Goal: Task Accomplishment & Management: Manage account settings

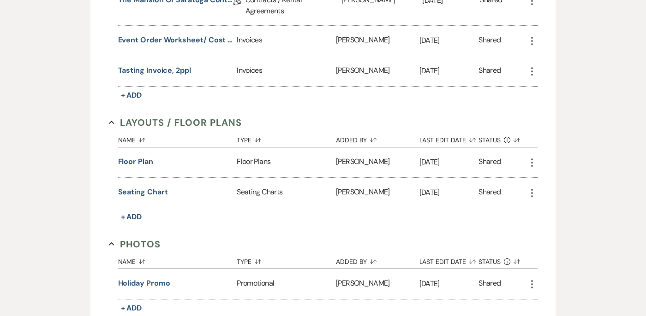
scroll to position [789, 0]
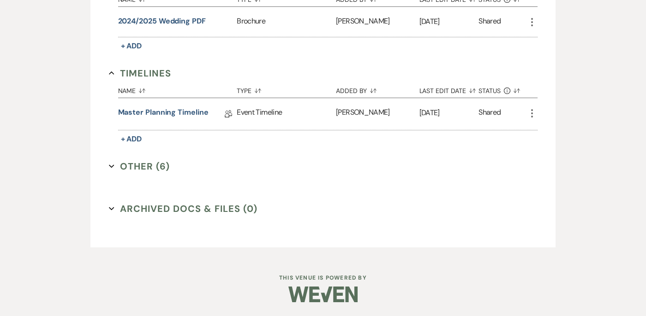
click at [111, 166] on icon "Expand" at bounding box center [112, 167] width 6 height 6
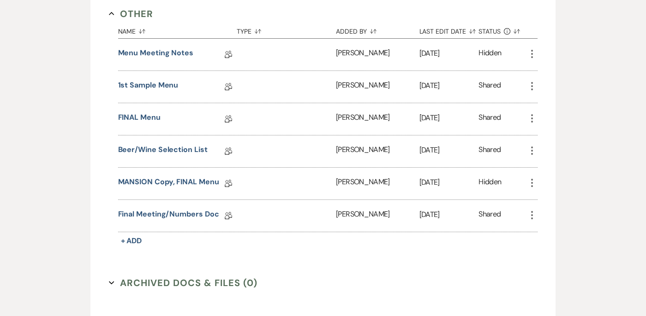
scroll to position [944, 0]
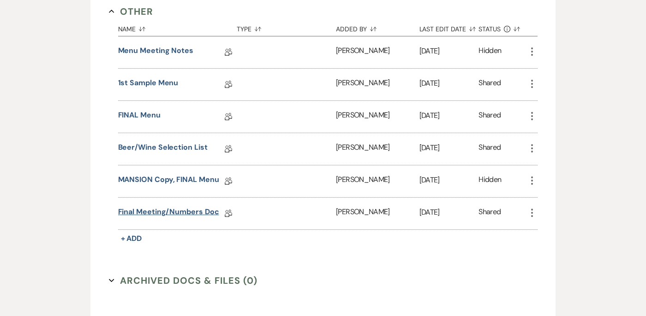
click at [164, 216] on link "Final Meeting/Numbers Doc" at bounding box center [168, 214] width 101 height 14
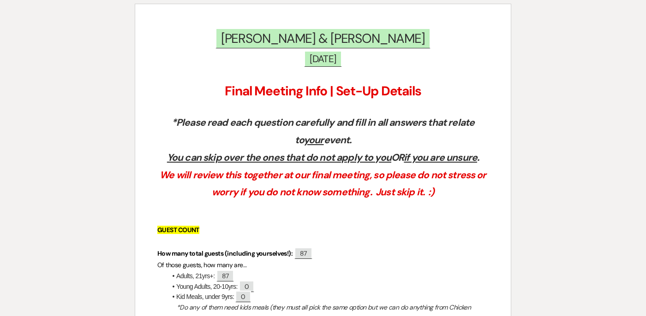
scroll to position [48, 0]
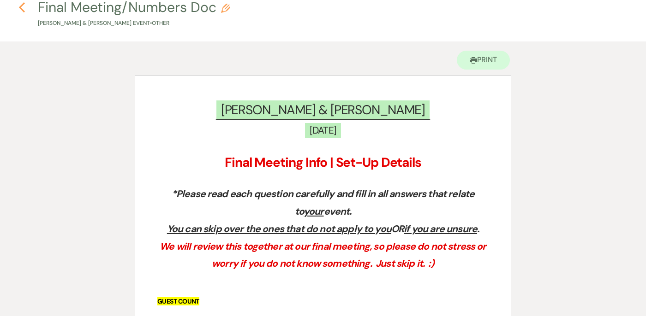
click at [21, 10] on use "button" at bounding box center [22, 7] width 6 height 10
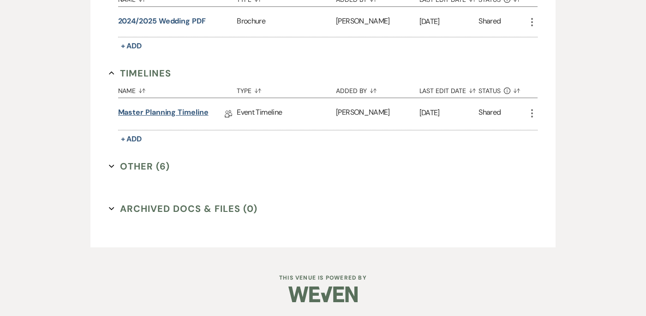
click at [140, 110] on link "Master Planning Timeline" at bounding box center [163, 114] width 90 height 14
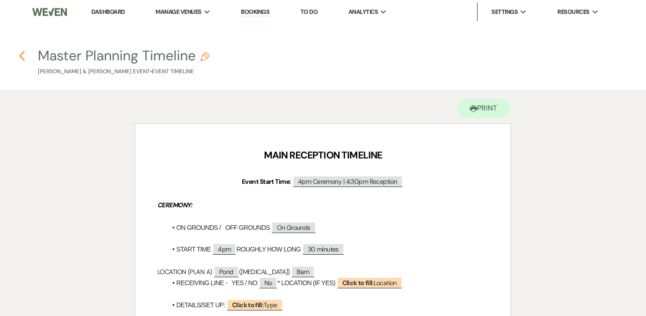
click at [22, 54] on use "button" at bounding box center [22, 56] width 6 height 10
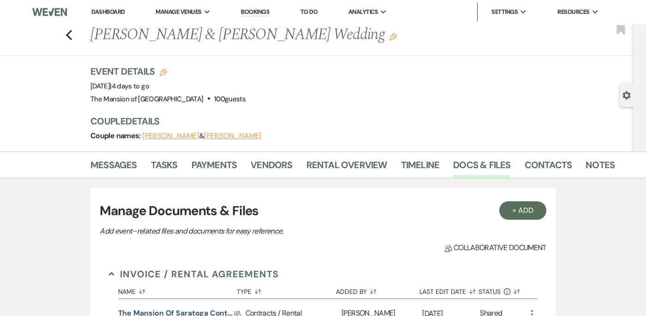
scroll to position [789, 0]
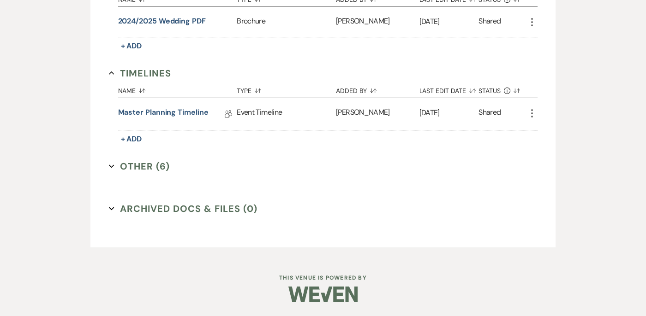
click at [113, 168] on icon "Expand" at bounding box center [112, 167] width 6 height 6
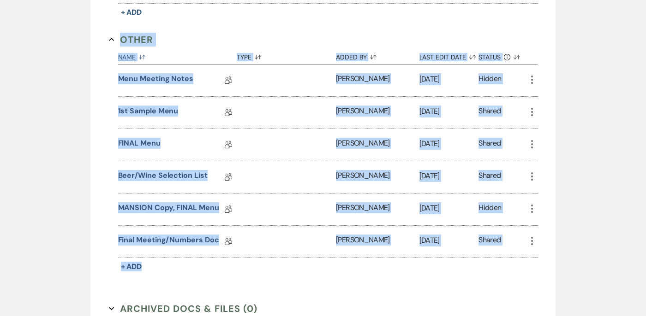
scroll to position [918, 0]
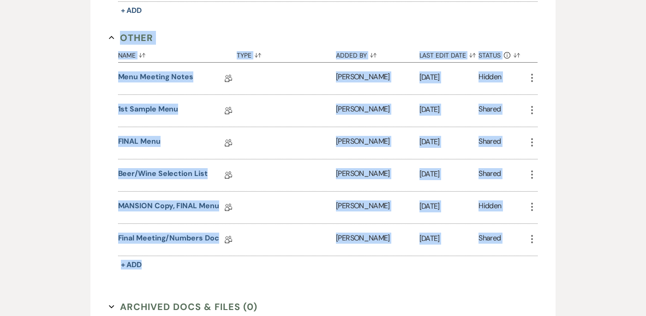
click at [189, 125] on div "1st Sample Menu Collab Doc" at bounding box center [177, 111] width 119 height 32
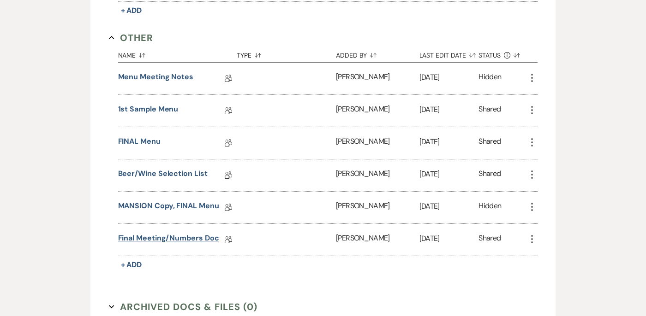
click at [175, 233] on link "Final Meeting/Numbers Doc" at bounding box center [168, 240] width 101 height 14
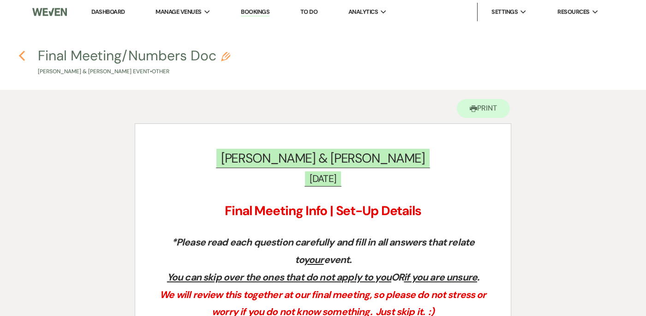
click at [21, 55] on use "button" at bounding box center [22, 56] width 6 height 10
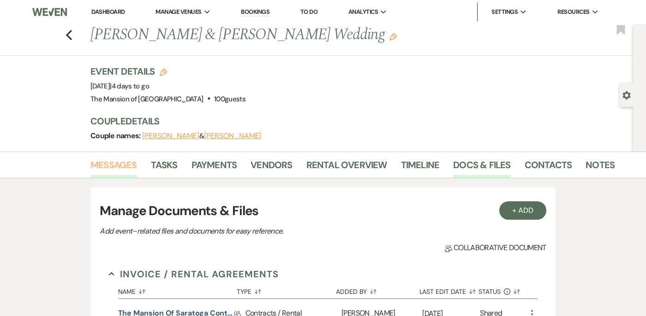
click at [99, 165] on link "Messages" at bounding box center [113, 168] width 47 height 20
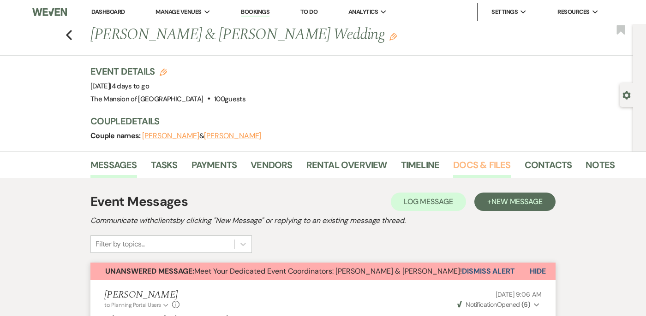
click at [468, 163] on link "Docs & Files" at bounding box center [481, 168] width 57 height 20
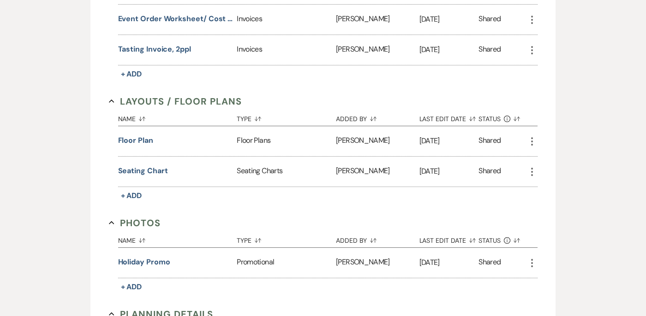
scroll to position [789, 0]
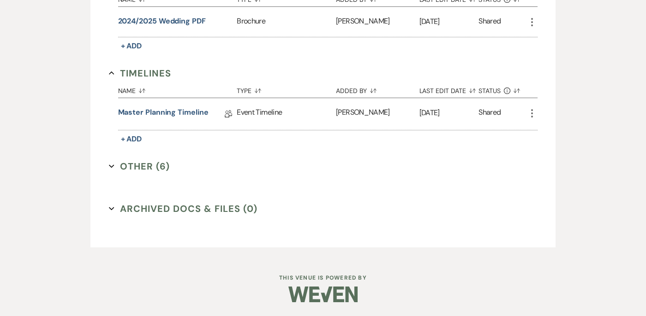
click at [112, 164] on icon "Expand" at bounding box center [112, 167] width 6 height 6
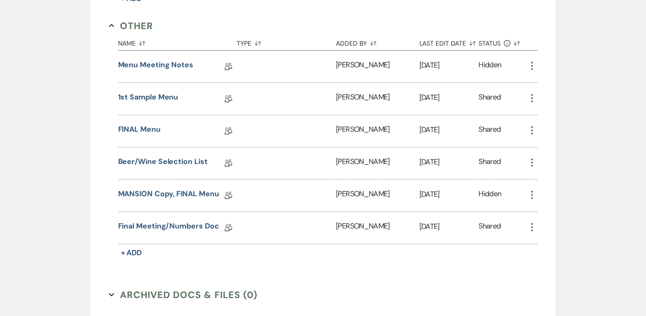
scroll to position [929, 0]
click at [160, 190] on link "MANSION Copy, FINAL Menu" at bounding box center [168, 197] width 101 height 14
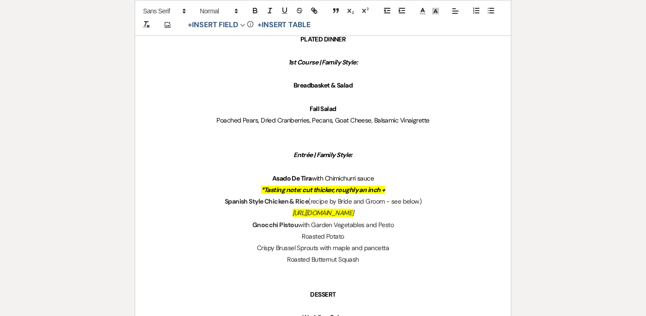
scroll to position [571, 0]
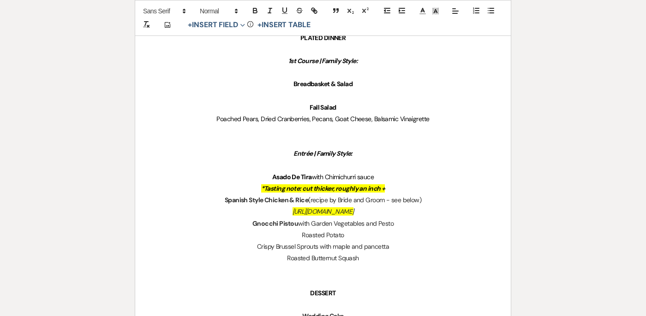
click at [435, 117] on p "Poached Pears, Dried Cranberries, Pecans, Goat Cheese, Balsamic Vinaigrette" at bounding box center [322, 119] width 331 height 12
drag, startPoint x: 372, startPoint y: 119, endPoint x: 334, endPoint y: 120, distance: 37.4
click at [334, 120] on span "Poached Pears, Dried Cranberries, Pecans, Goat Cheese, Balsamic Vinaigrette" at bounding box center [322, 119] width 213 height 8
click at [427, 118] on p "Poached Pears, Dried Cranberries, Pecans, Balsamic Vinaigrette" at bounding box center [322, 119] width 331 height 12
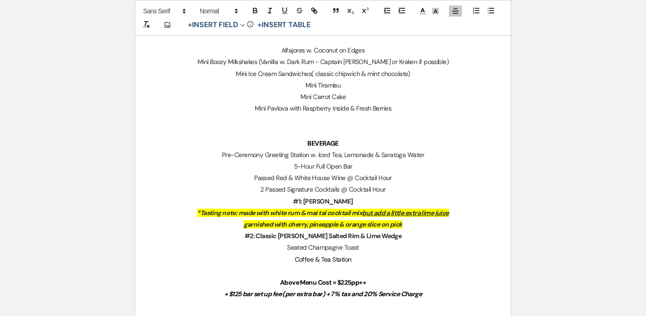
scroll to position [987, 0]
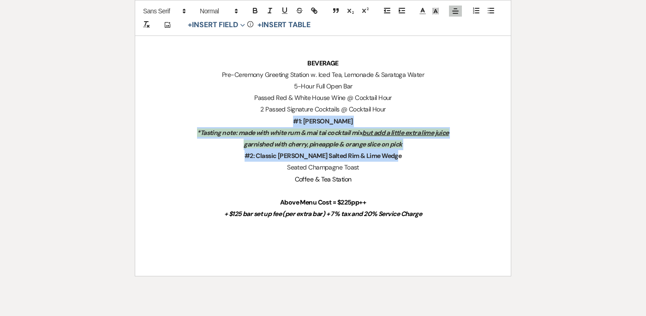
drag, startPoint x: 304, startPoint y: 119, endPoint x: 400, endPoint y: 152, distance: 101.5
copy div "#1: Mai Tai *Tasting note: made with white rum & mai tai cocktail mix but add a…"
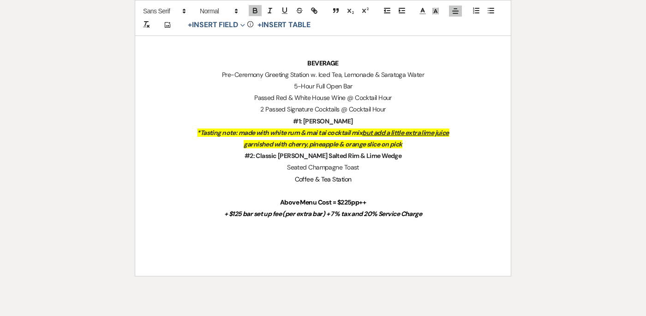
click at [387, 189] on p at bounding box center [322, 191] width 331 height 12
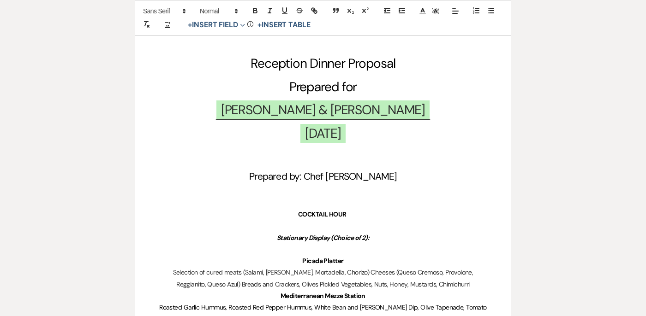
scroll to position [0, 0]
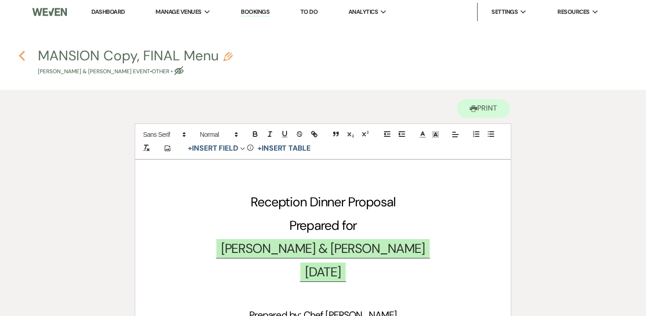
click at [20, 59] on icon "Previous" at bounding box center [21, 55] width 7 height 11
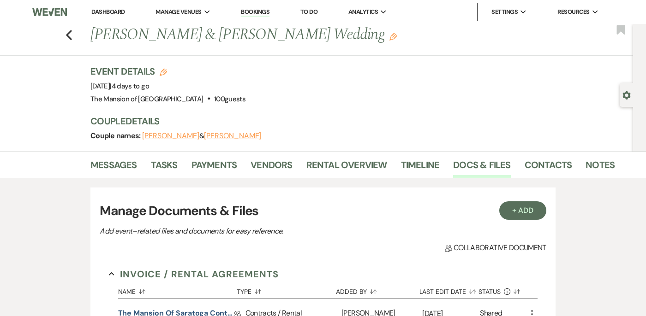
scroll to position [789, 0]
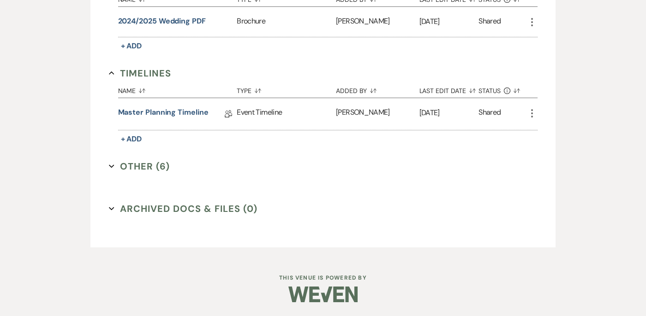
click at [110, 162] on button "Other (6) Expand" at bounding box center [139, 167] width 61 height 14
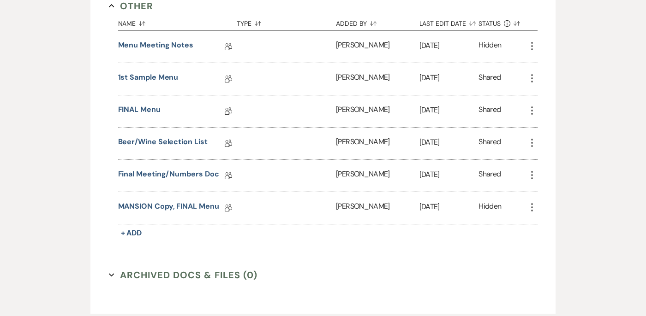
scroll to position [950, 0]
click at [170, 145] on link "Beer/Wine Selection List" at bounding box center [162, 143] width 89 height 14
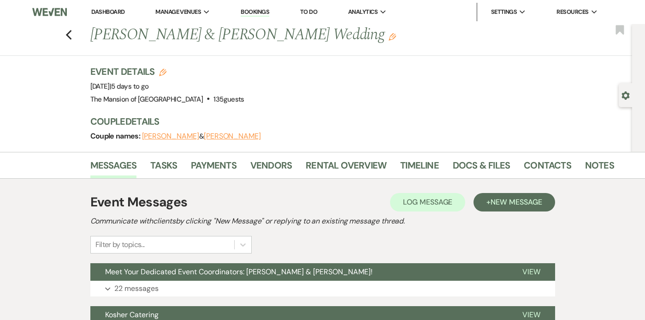
click at [101, 9] on link "Dashboard" at bounding box center [107, 12] width 33 height 8
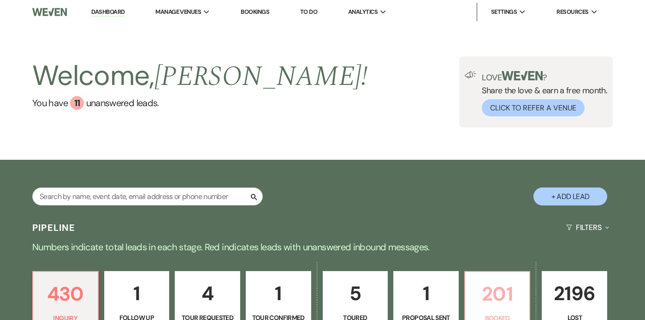
scroll to position [278, 0]
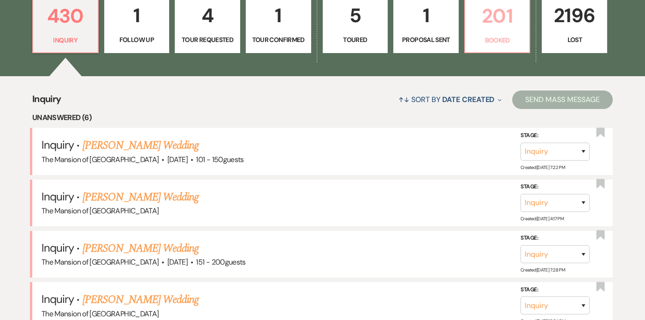
click at [484, 33] on link "201 Booked" at bounding box center [497, 23] width 66 height 60
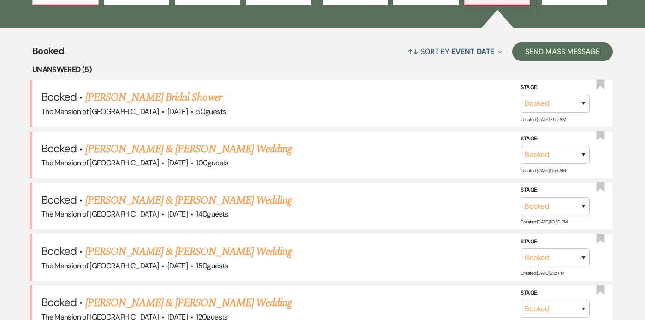
scroll to position [327, 0]
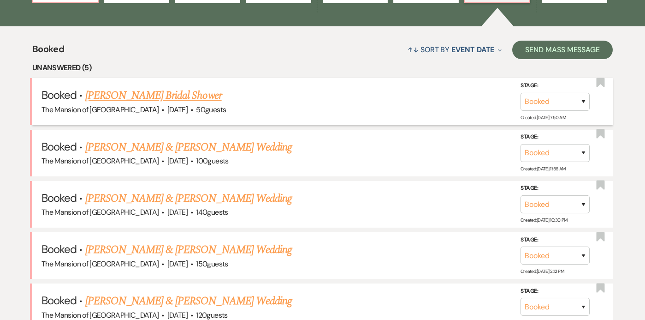
click at [162, 98] on link "[PERSON_NAME] Bridal Shower" at bounding box center [153, 95] width 136 height 17
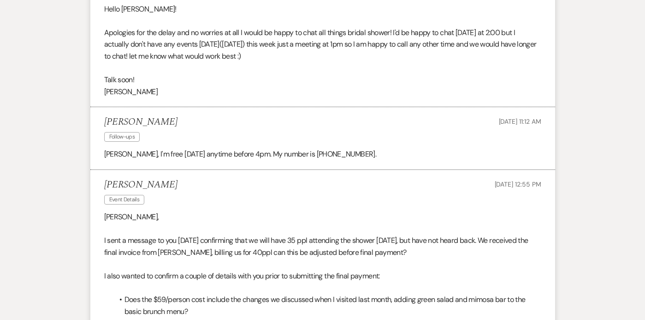
scroll to position [15, 0]
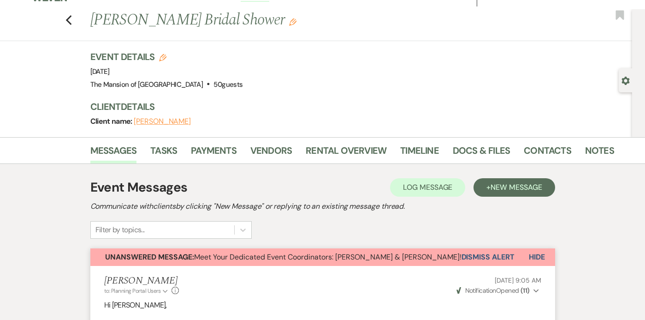
click at [481, 255] on button "Dismiss Alert" at bounding box center [488, 257] width 53 height 18
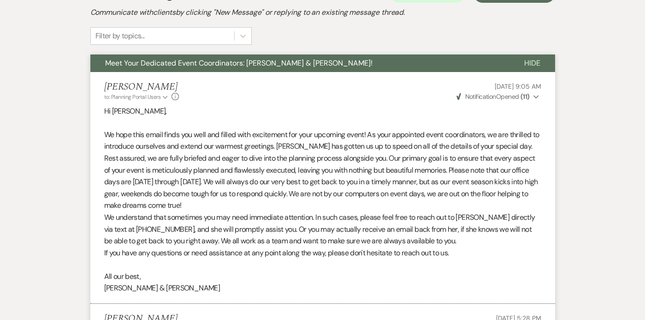
scroll to position [0, 0]
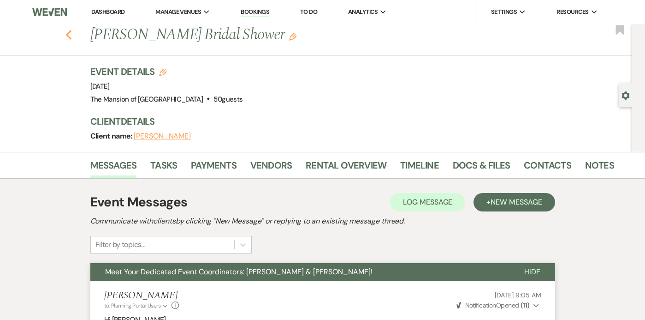
click at [69, 30] on icon "Previous" at bounding box center [68, 35] width 7 height 11
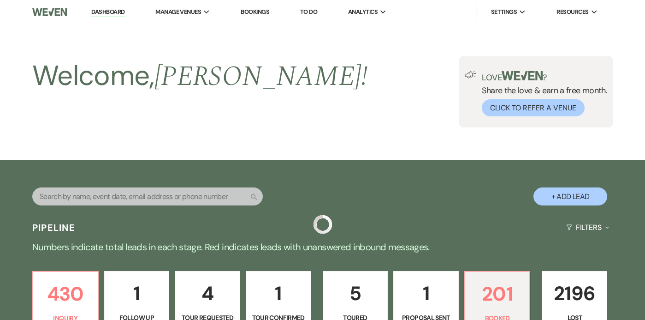
scroll to position [327, 0]
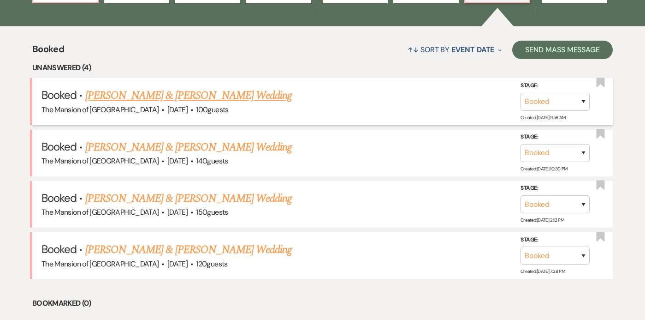
click at [181, 91] on link "[PERSON_NAME] & [PERSON_NAME] Wedding" at bounding box center [188, 95] width 207 height 17
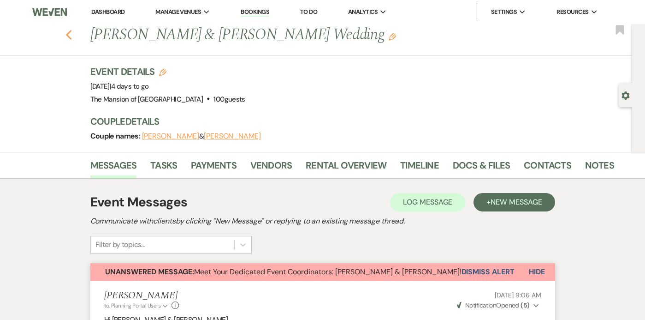
click at [71, 35] on icon "Previous" at bounding box center [68, 35] width 7 height 11
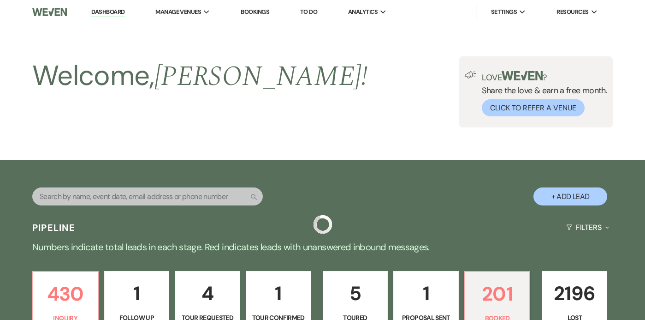
scroll to position [327, 0]
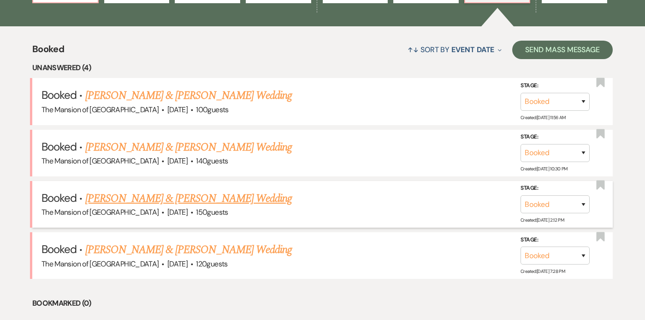
click at [144, 191] on link "[PERSON_NAME] & [PERSON_NAME] Wedding" at bounding box center [188, 198] width 207 height 17
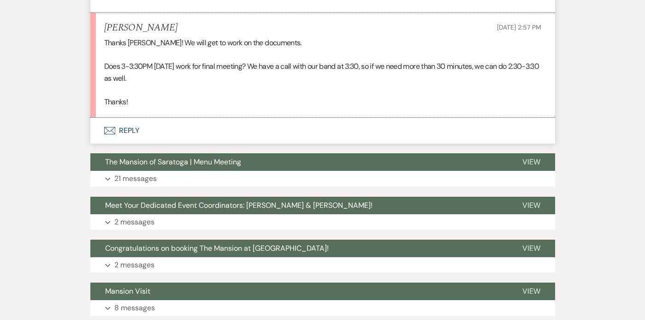
scroll to position [2125, 0]
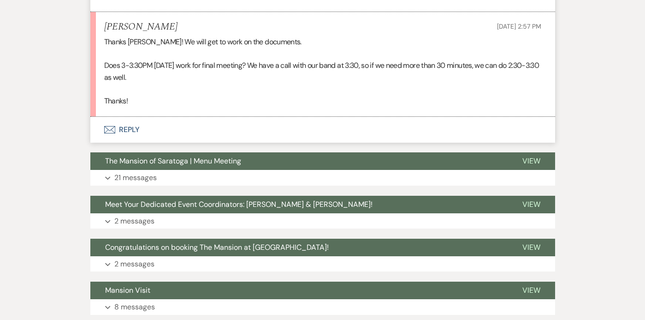
click at [293, 132] on button "Envelope Reply" at bounding box center [322, 130] width 465 height 26
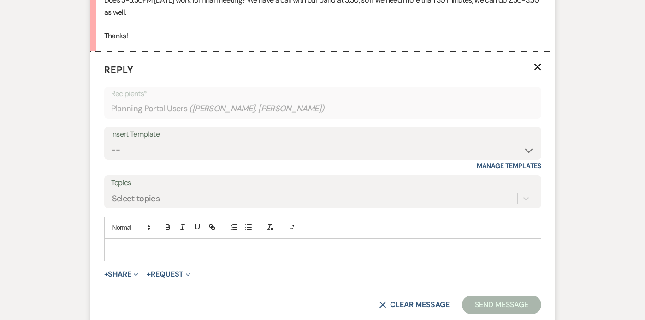
scroll to position [2194, 0]
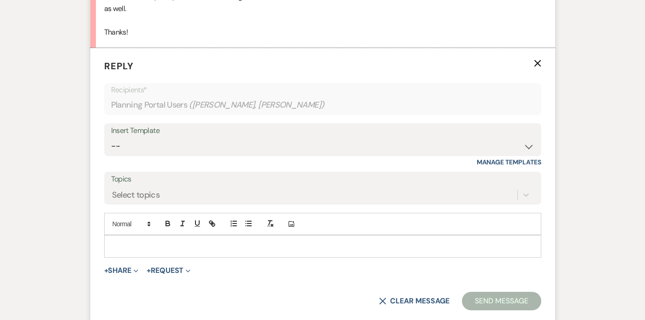
click at [280, 245] on p at bounding box center [323, 246] width 422 height 10
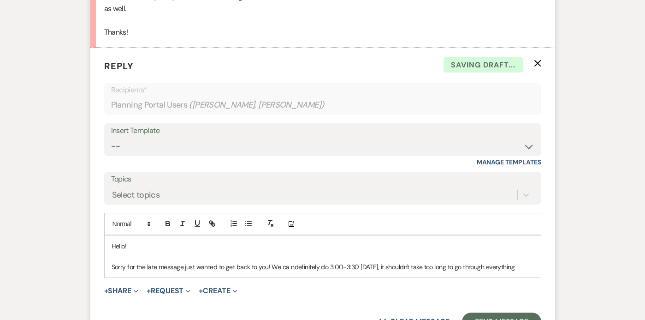
click at [290, 265] on p "Sorry for the late message just wanted to get back to you! We ca ndefinitely do…" at bounding box center [323, 266] width 422 height 10
click at [531, 266] on p "Sorry for the late message just wanted to get back to you! We can definitely do…" at bounding box center [323, 266] width 422 height 10
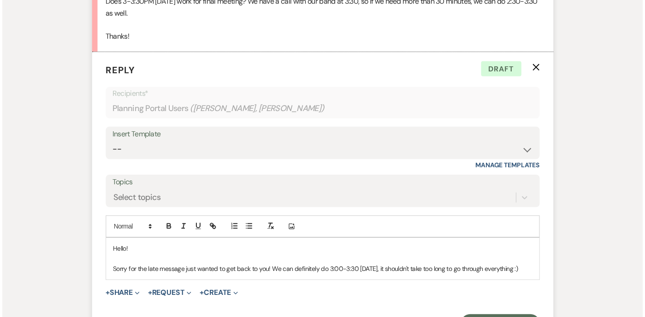
scroll to position [2190, 0]
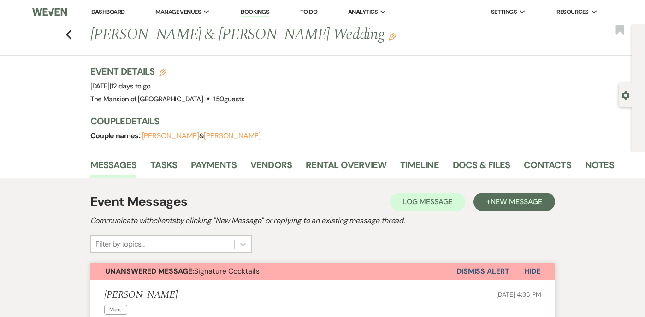
click at [56, 15] on img at bounding box center [49, 11] width 35 height 19
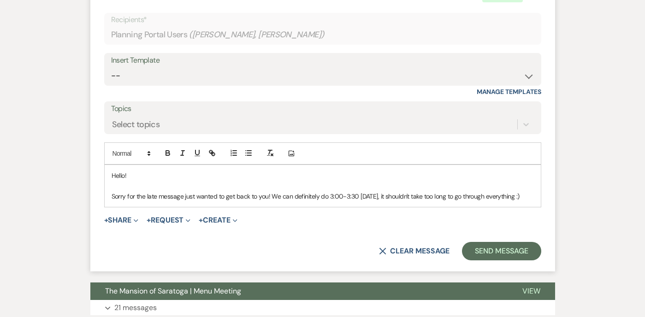
scroll to position [2273, 0]
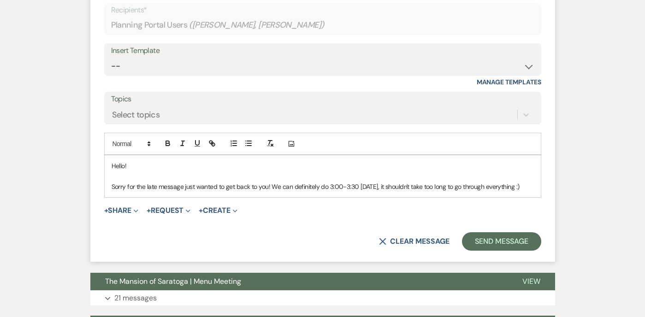
click at [539, 188] on div "Hello! Sorry for the late message just wanted to get back to you! We can defini…" at bounding box center [323, 176] width 436 height 42
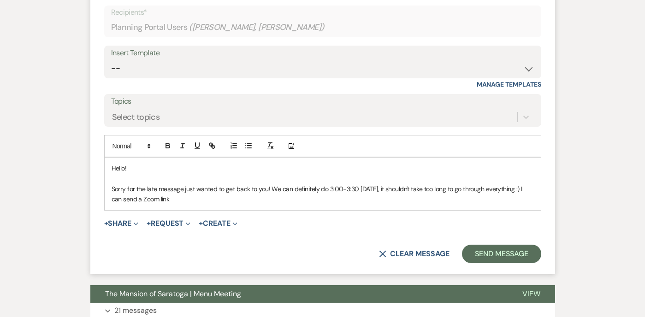
scroll to position [2275, 0]
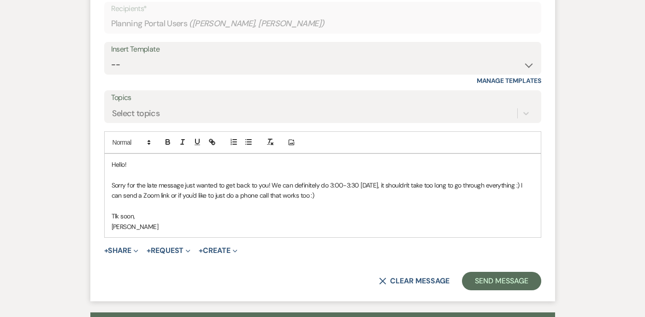
click at [113, 215] on p "Tlk soon," at bounding box center [323, 216] width 422 height 10
click at [155, 234] on div "Hello! Sorry for the late message just wanted to get back to you! We can defini…" at bounding box center [323, 195] width 436 height 83
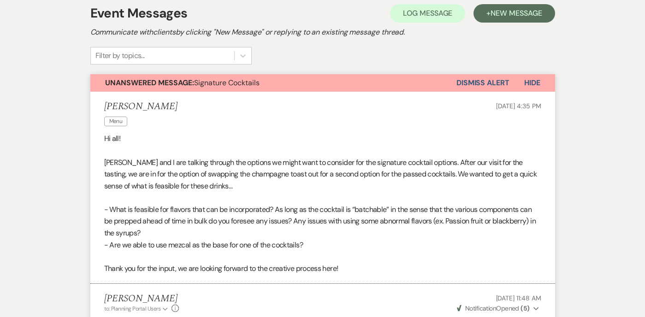
scroll to position [0, 0]
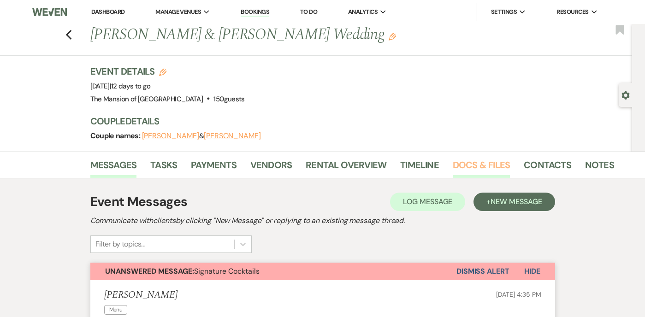
click at [472, 164] on link "Docs & Files" at bounding box center [481, 168] width 57 height 20
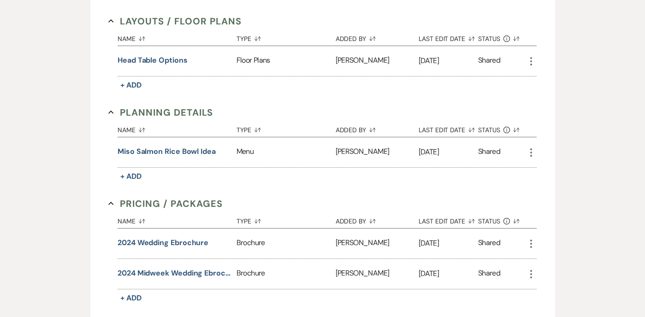
scroll to position [666, 0]
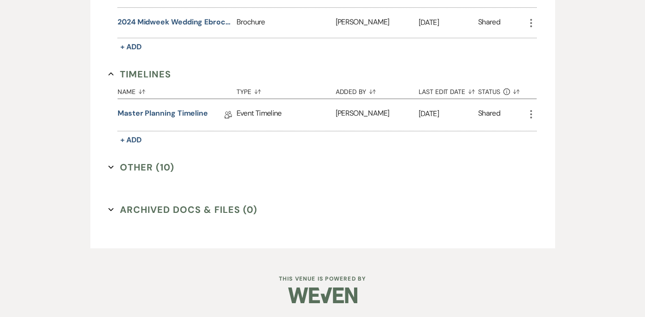
click at [110, 166] on icon "Expand" at bounding box center [111, 168] width 6 height 6
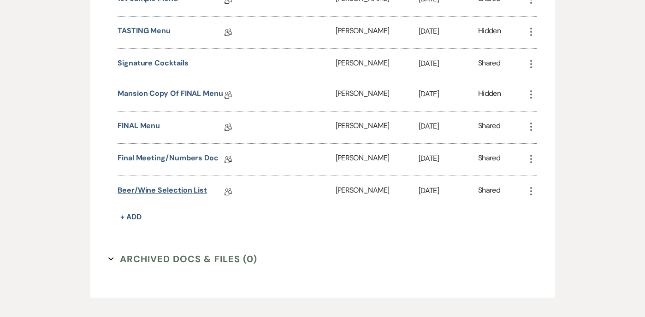
scroll to position [950, 0]
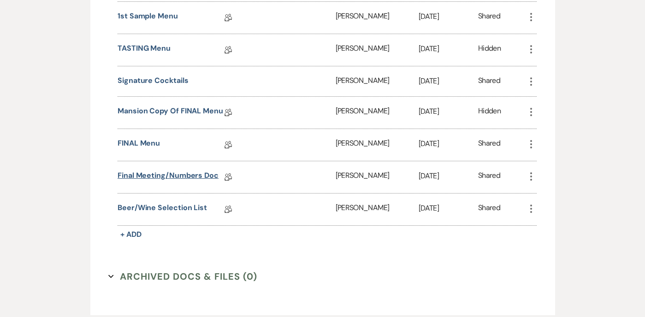
click at [155, 171] on link "Final Meeting/Numbers Doc" at bounding box center [168, 177] width 101 height 14
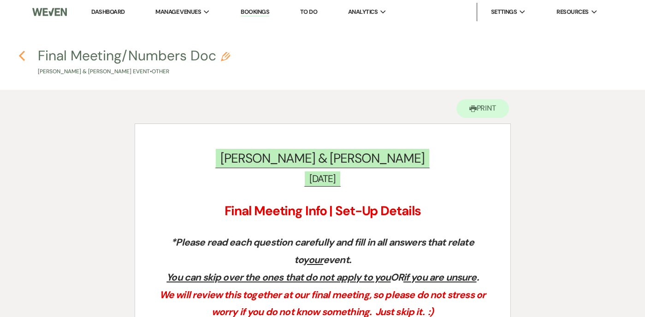
click at [24, 52] on use "button" at bounding box center [22, 56] width 6 height 10
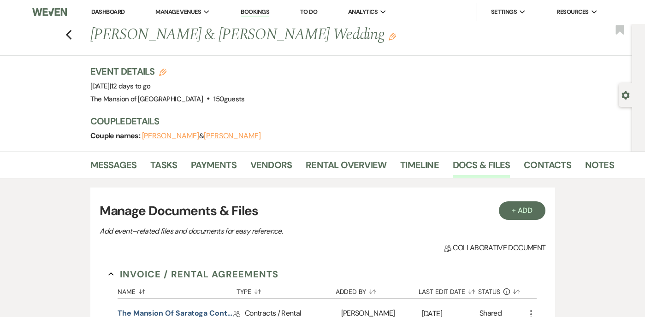
scroll to position [666, 0]
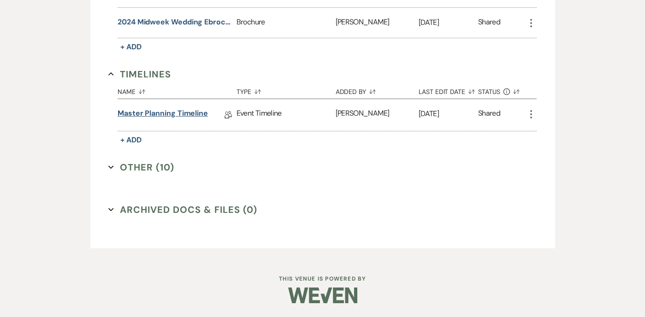
click at [131, 110] on link "Master Planning Timeline" at bounding box center [163, 115] width 90 height 14
